Goal: Transaction & Acquisition: Purchase product/service

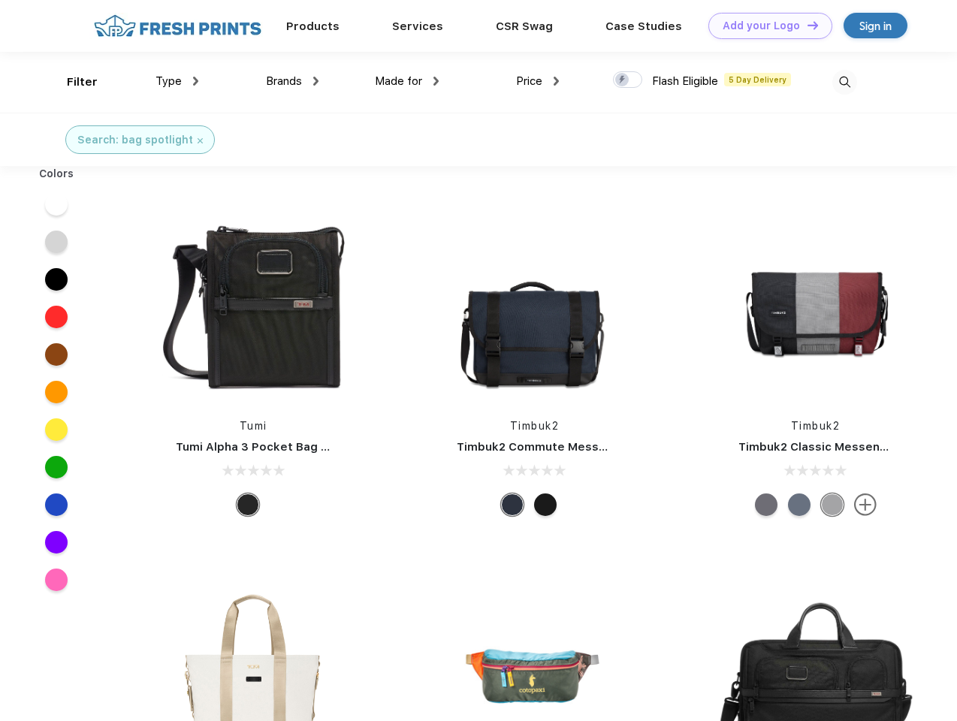
click at [765, 26] on link "Add your Logo Design Tool" at bounding box center [771, 26] width 124 height 26
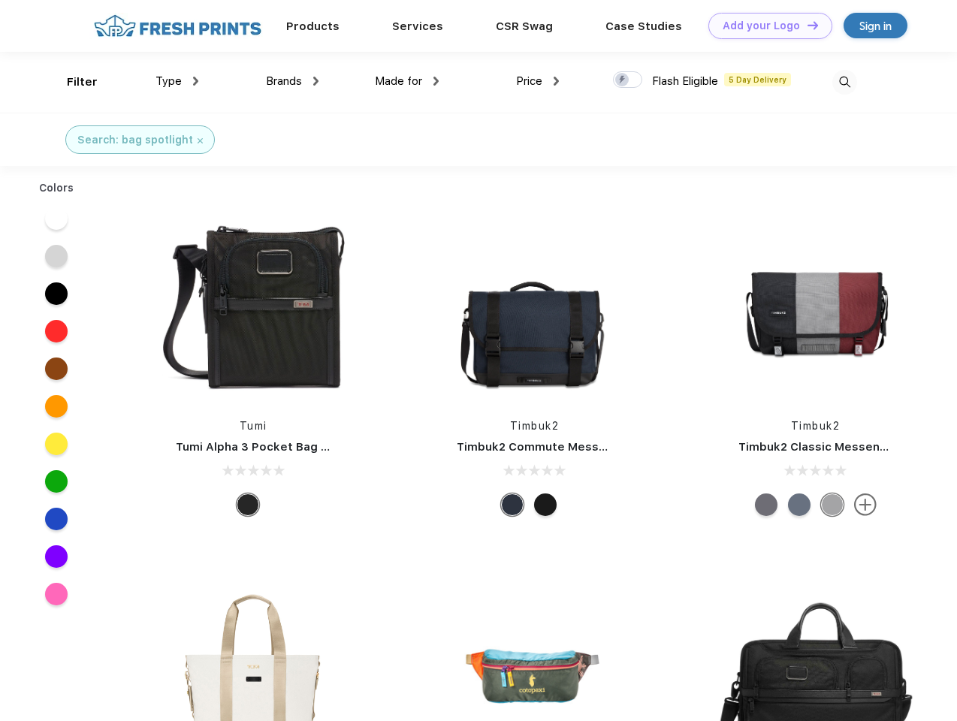
click at [0, 0] on div "Design Tool" at bounding box center [0, 0] width 0 height 0
click at [806, 25] on link "Add your Logo Design Tool" at bounding box center [771, 26] width 124 height 26
click at [72, 82] on div "Filter" at bounding box center [82, 82] width 31 height 17
click at [177, 81] on span "Type" at bounding box center [169, 81] width 26 height 14
click at [292, 81] on span "Brands" at bounding box center [284, 81] width 36 height 14
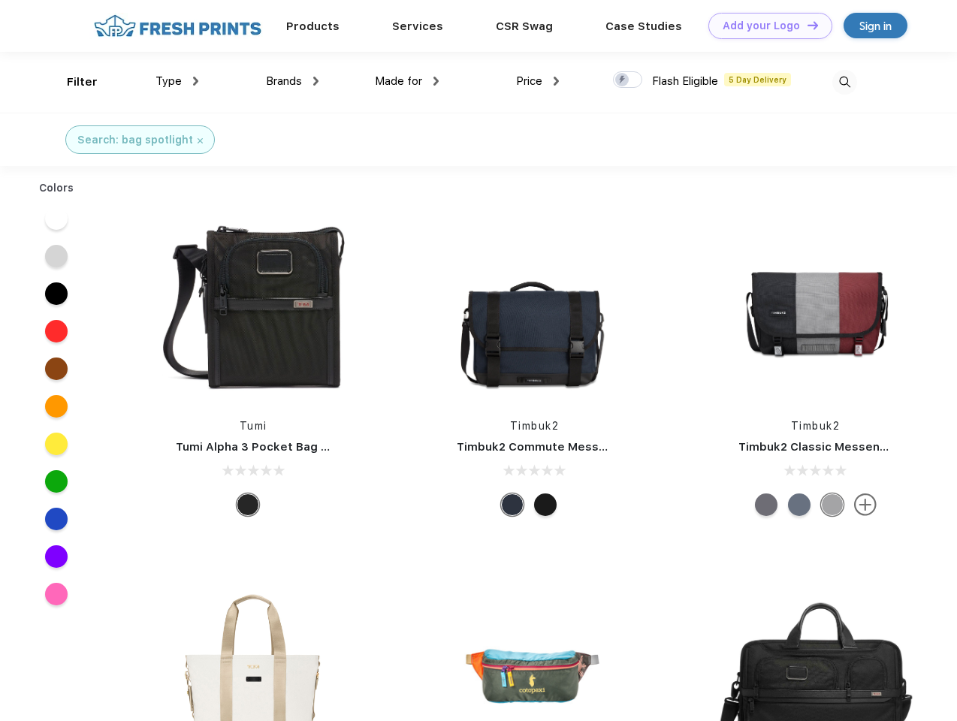
click at [407, 81] on span "Made for" at bounding box center [398, 81] width 47 height 14
click at [538, 81] on span "Price" at bounding box center [529, 81] width 26 height 14
click at [628, 80] on div at bounding box center [627, 79] width 29 height 17
click at [623, 80] on input "checkbox" at bounding box center [618, 76] width 10 height 10
click at [845, 82] on img at bounding box center [845, 82] width 25 height 25
